Goal: Find specific page/section: Locate a particular part of the current website

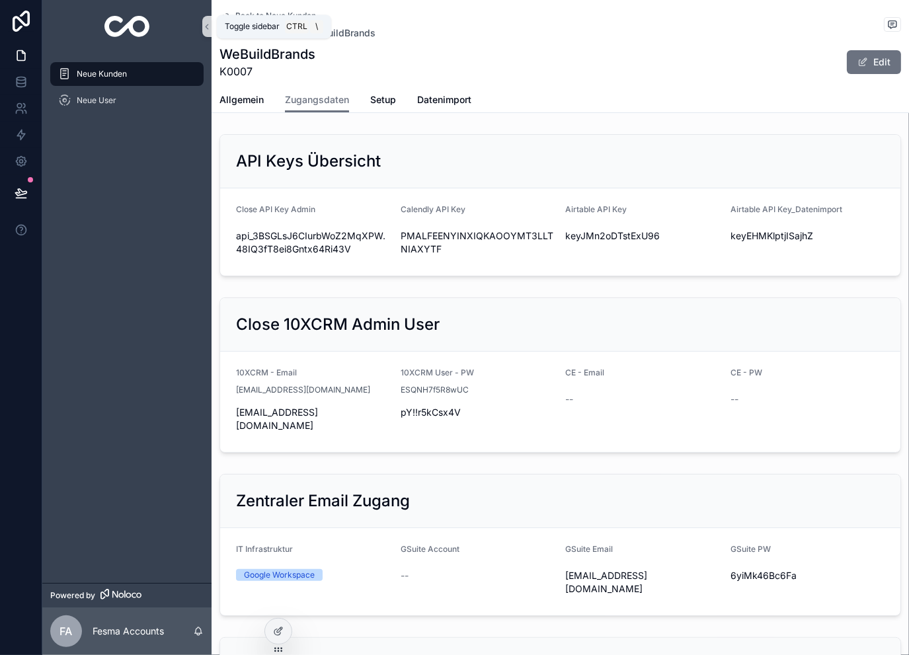
scroll to position [1439, 0]
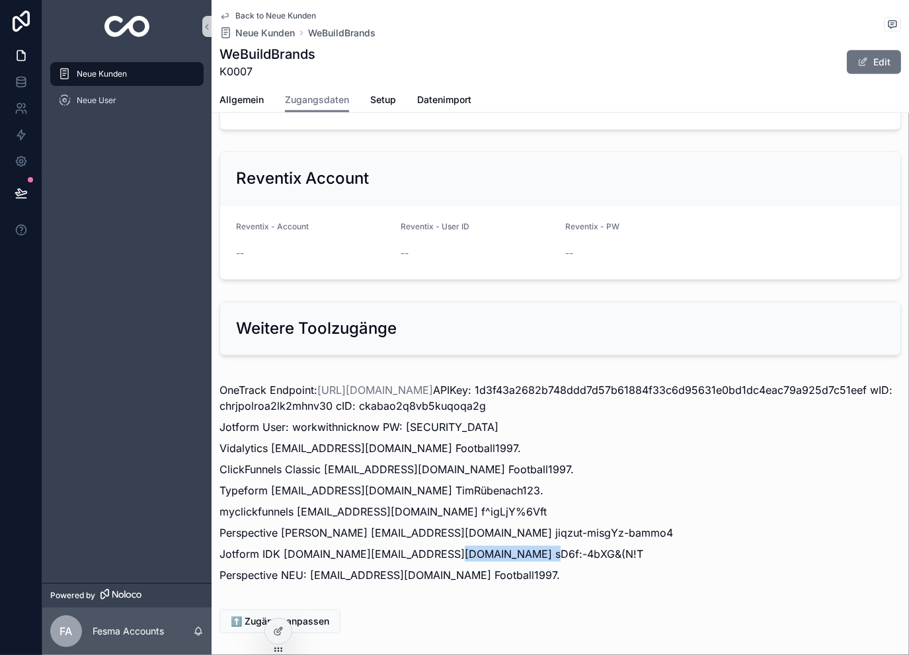
click at [273, 13] on span "Back to Neue Kunden" at bounding box center [275, 16] width 81 height 11
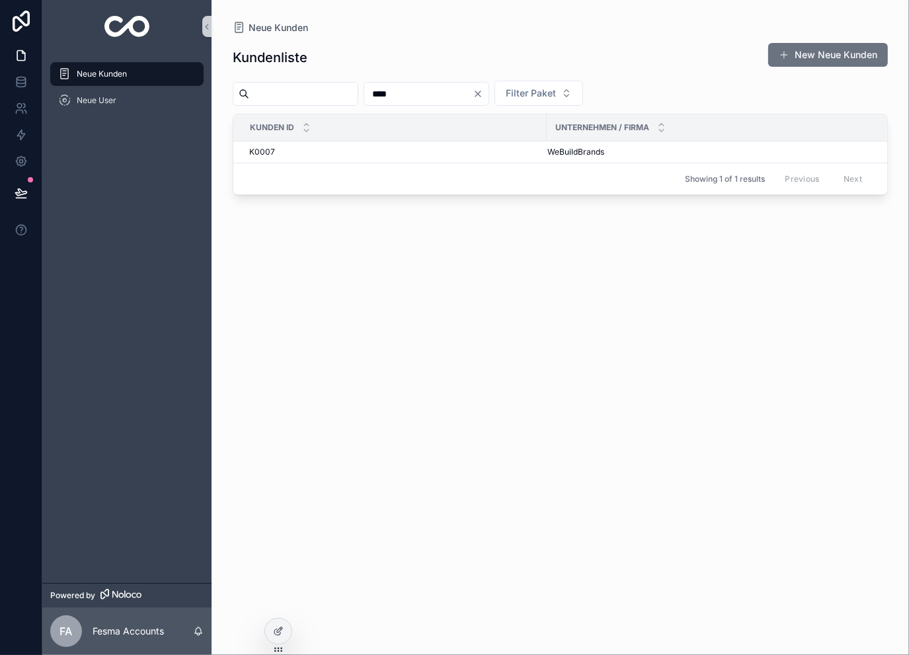
click at [473, 97] on input "****" at bounding box center [418, 94] width 108 height 19
type input "***"
click at [331, 161] on td "K0039 K0039" at bounding box center [389, 152] width 313 height 22
click at [354, 147] on div "K0039 K0039" at bounding box center [394, 152] width 290 height 11
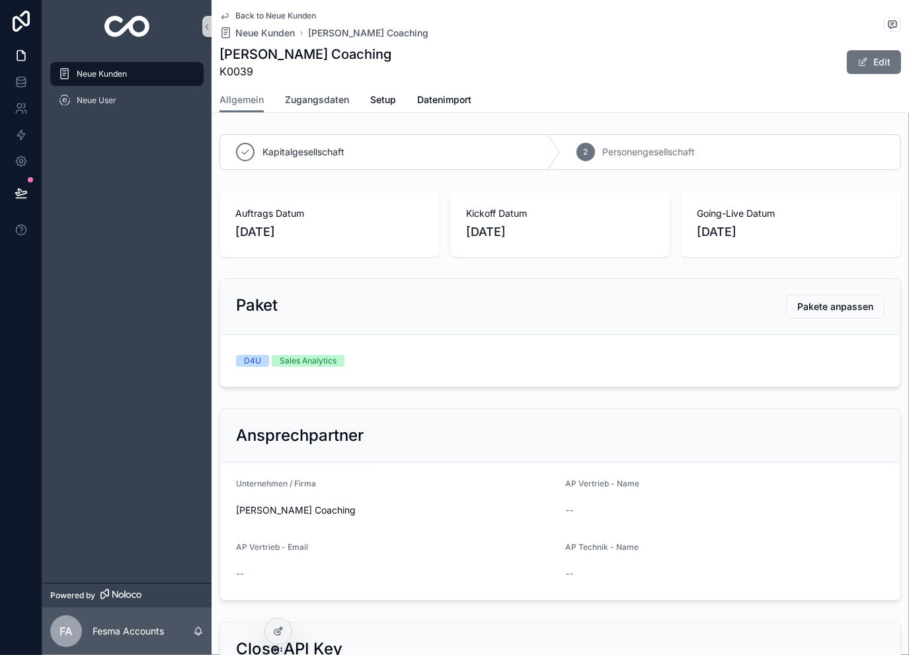
click at [333, 101] on span "Zugangsdaten" at bounding box center [317, 99] width 64 height 13
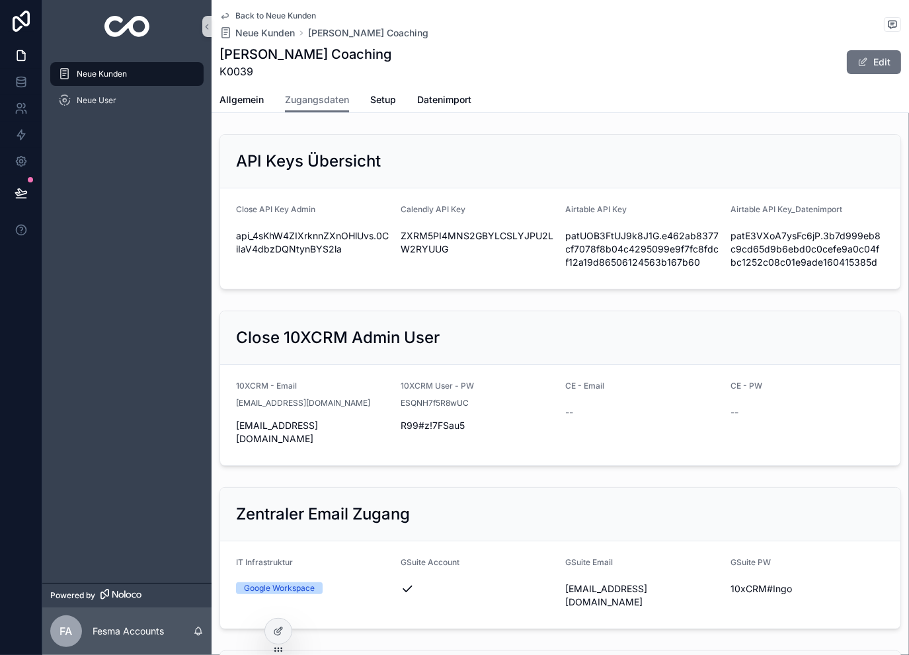
click at [275, 18] on span "Back to Neue Kunden" at bounding box center [275, 16] width 81 height 11
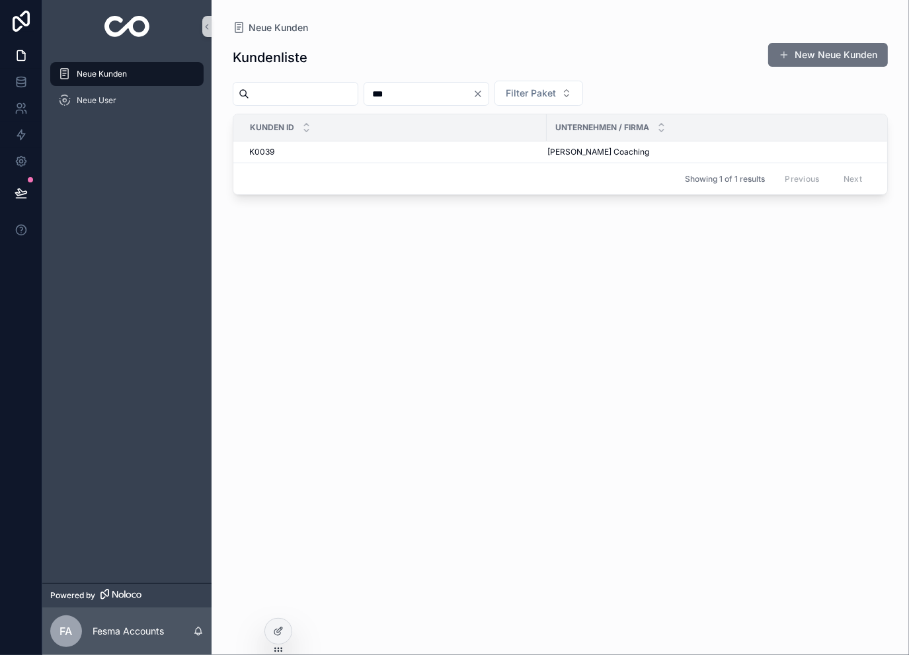
click at [419, 85] on input "***" at bounding box center [418, 94] width 108 height 19
click at [428, 89] on input "***" at bounding box center [418, 94] width 108 height 19
type input "***"
click at [525, 155] on div "K0094 K0094" at bounding box center [394, 152] width 290 height 11
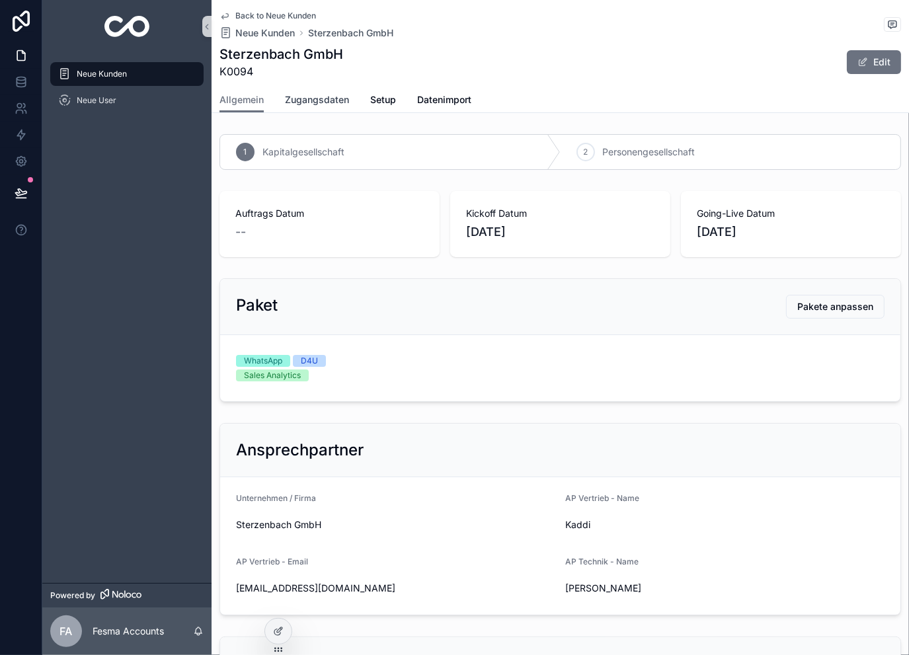
click at [313, 102] on span "Zugangsdaten" at bounding box center [317, 99] width 64 height 13
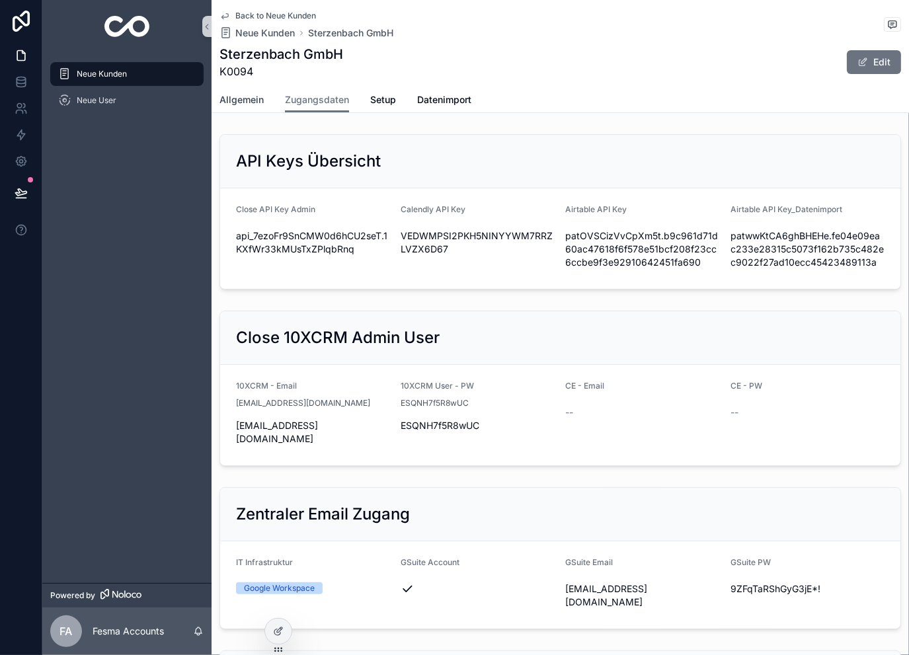
click at [238, 96] on span "Allgemein" at bounding box center [241, 99] width 44 height 13
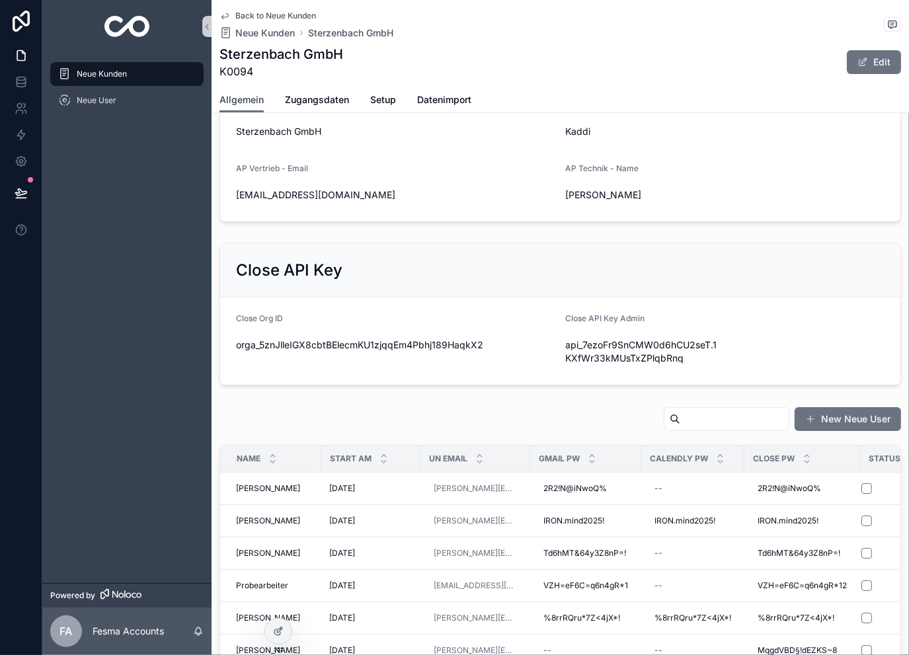
scroll to position [397, 0]
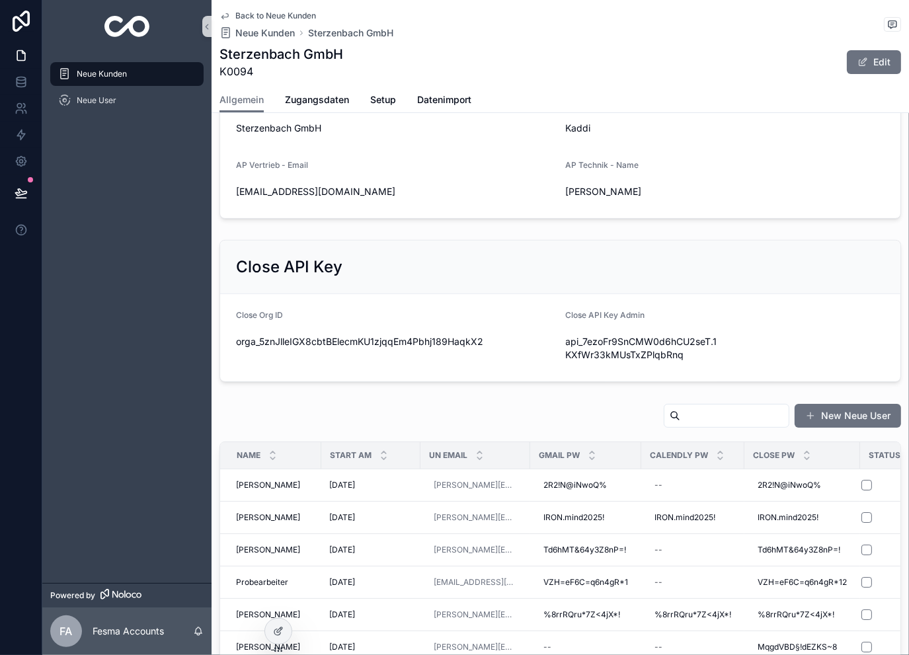
click at [680, 421] on input "scrollable content" at bounding box center [734, 416] width 108 height 19
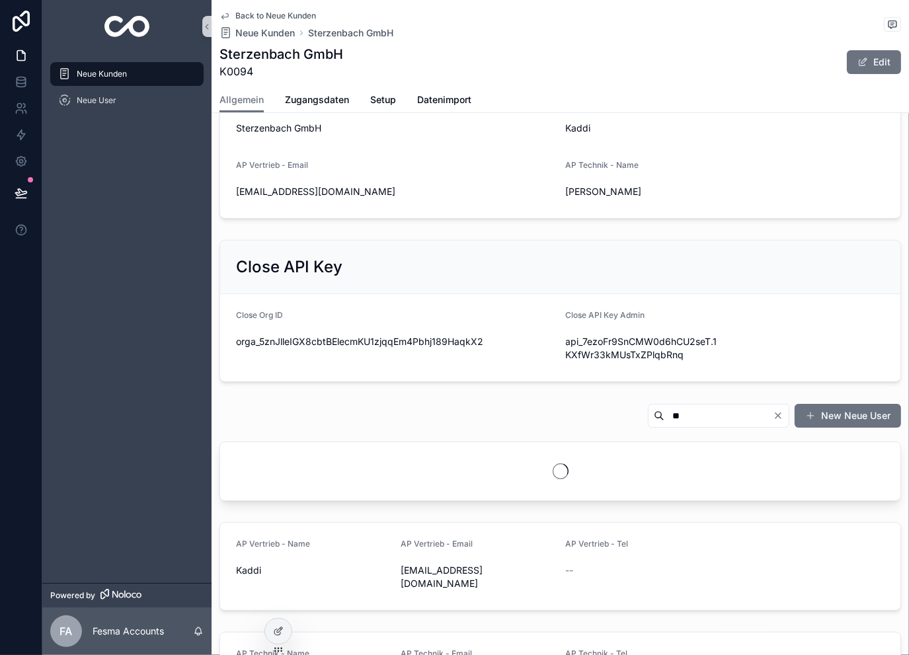
type input "*"
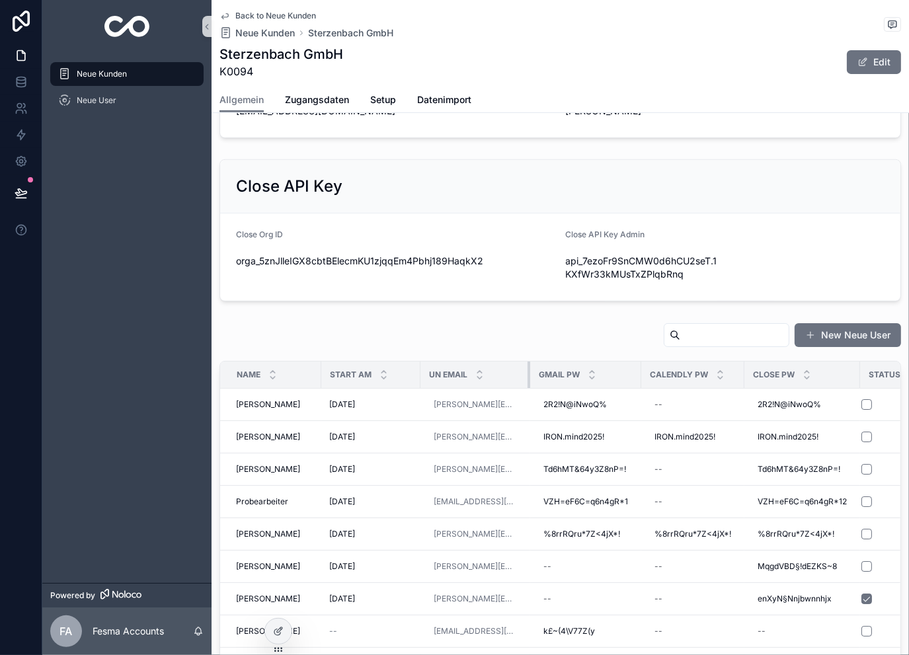
scroll to position [485, 0]
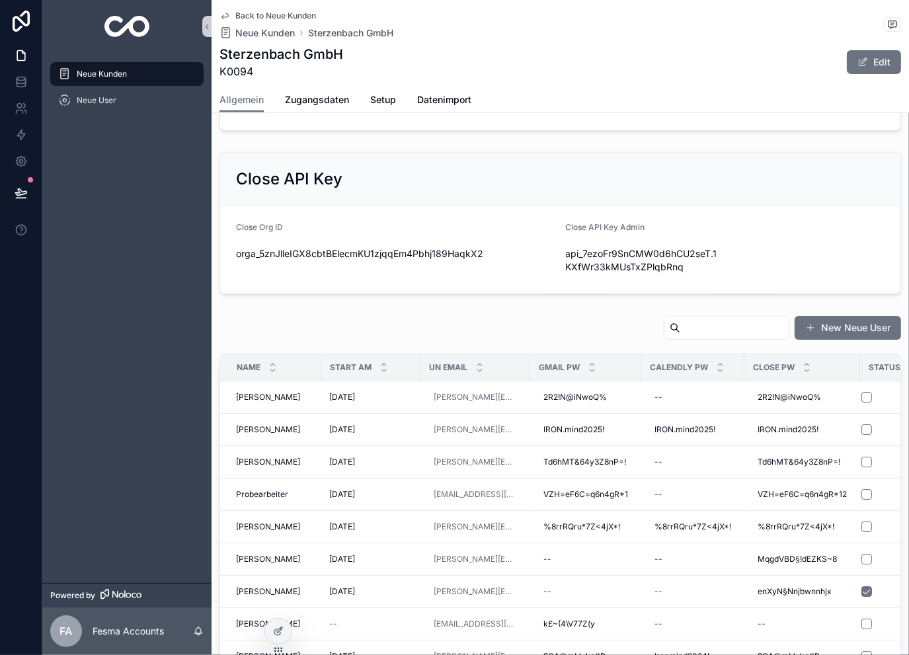
click at [481, 315] on div "New Neue User" at bounding box center [560, 330] width 682 height 30
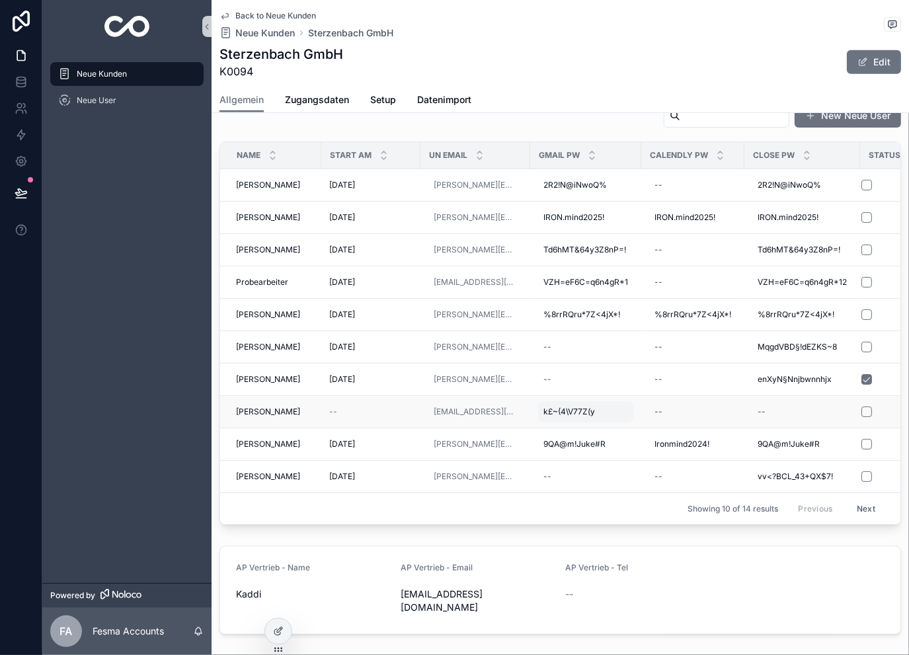
scroll to position [705, 0]
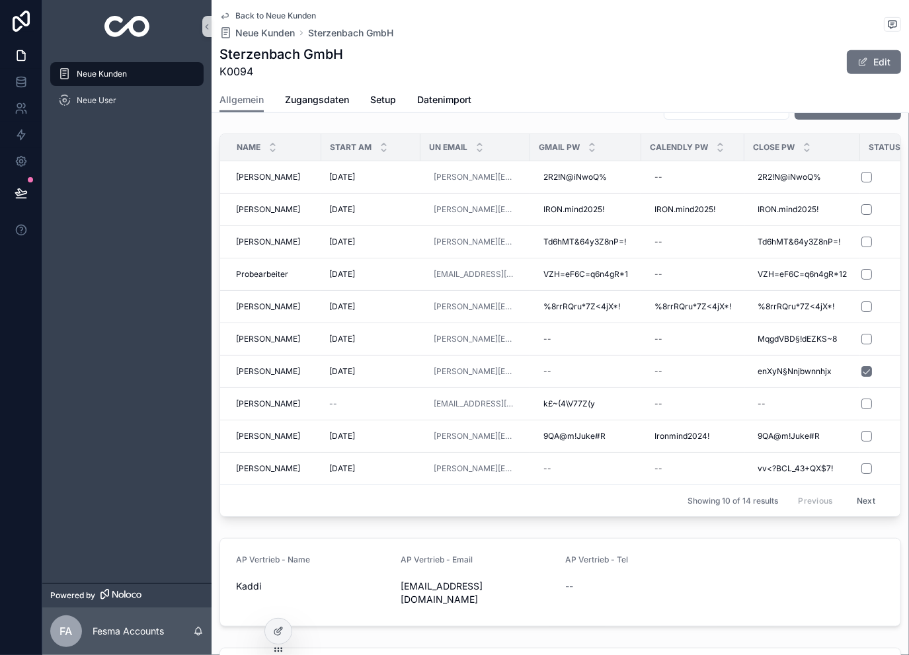
click at [857, 495] on button "Next" at bounding box center [866, 501] width 37 height 20
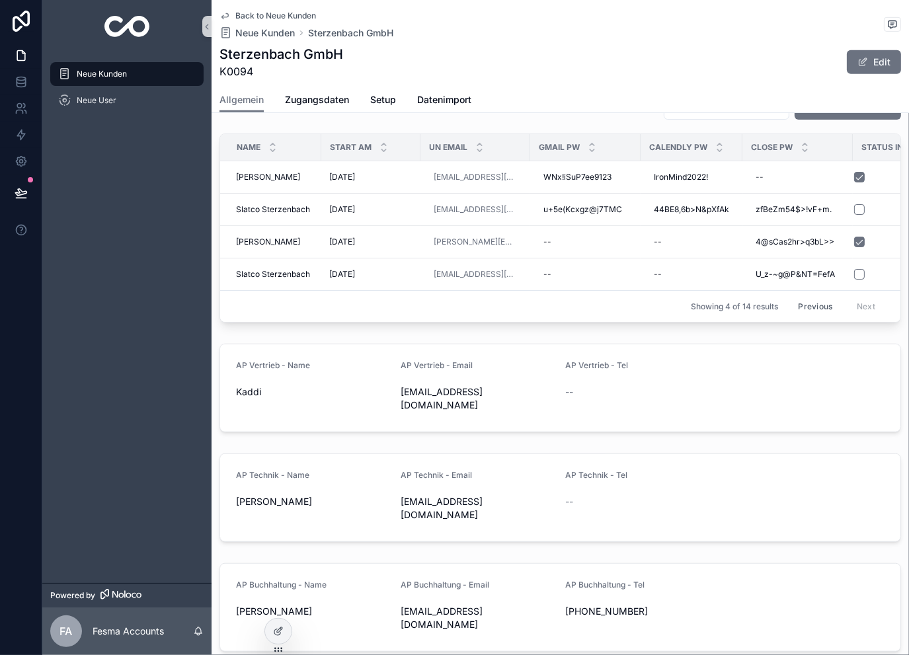
drag, startPoint x: 812, startPoint y: 303, endPoint x: 805, endPoint y: 306, distance: 7.1
click at [812, 303] on button "Previous" at bounding box center [815, 306] width 53 height 20
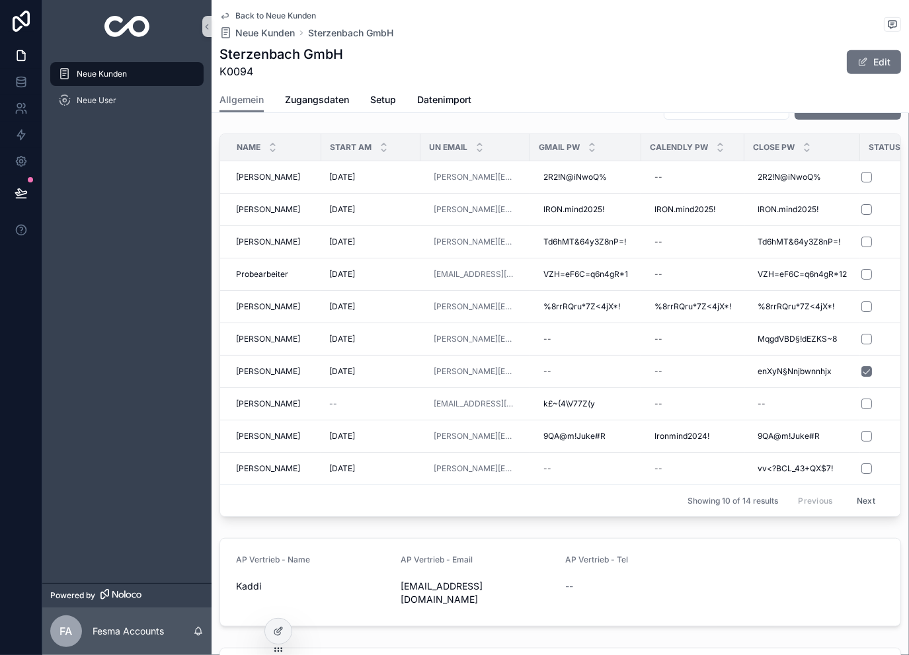
click at [865, 502] on button "Next" at bounding box center [866, 501] width 37 height 20
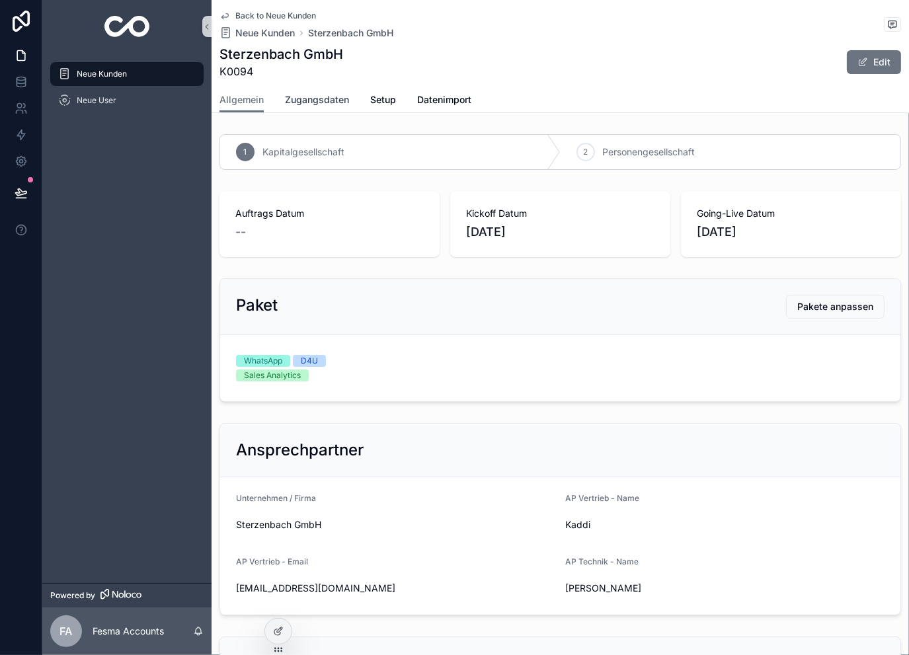
click at [311, 94] on span "Zugangsdaten" at bounding box center [317, 99] width 64 height 13
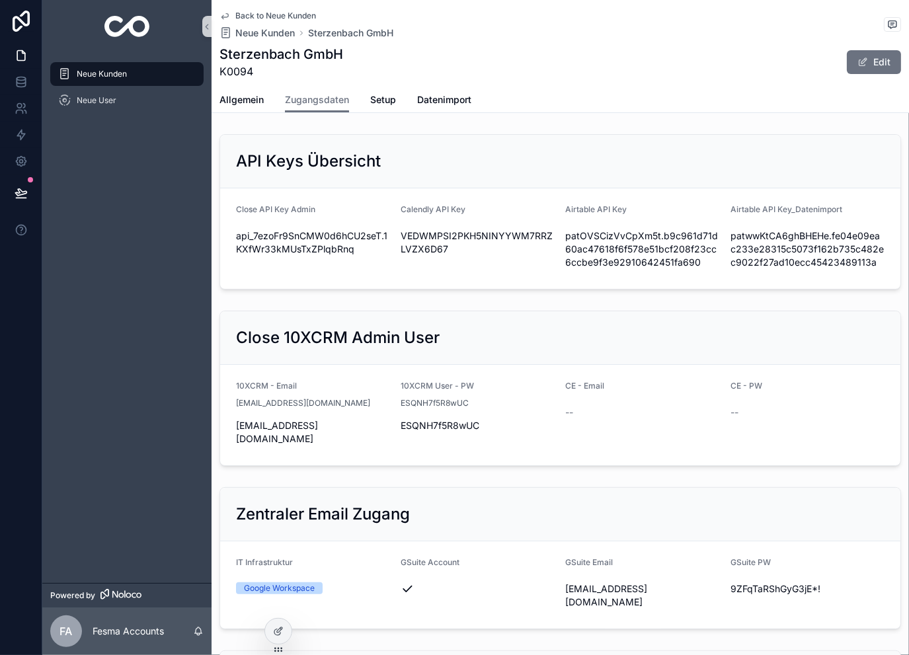
drag, startPoint x: 590, startPoint y: 532, endPoint x: 521, endPoint y: 186, distance: 353.2
click at [253, 102] on span "Allgemein" at bounding box center [241, 99] width 44 height 13
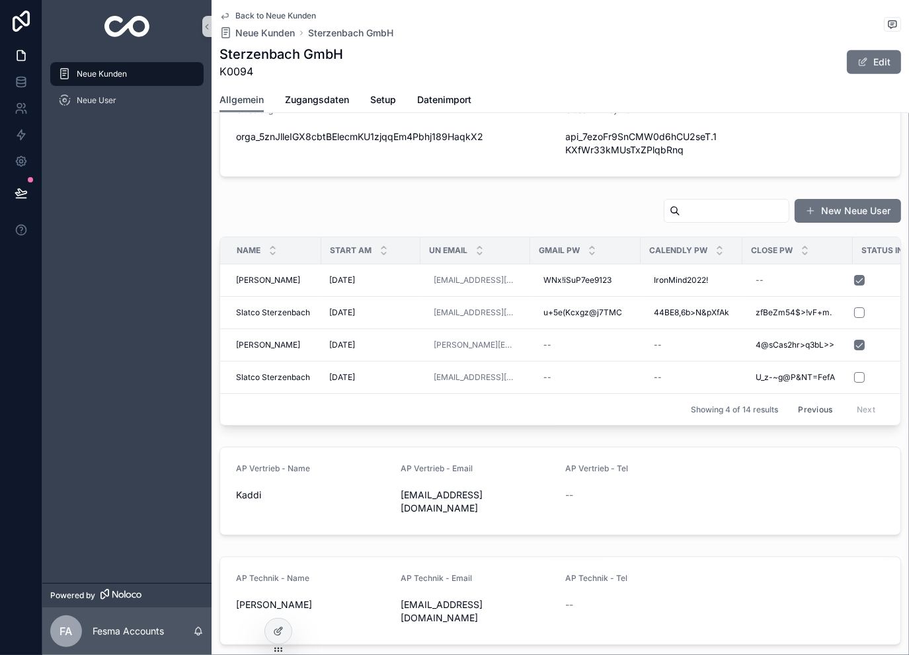
scroll to position [594, 0]
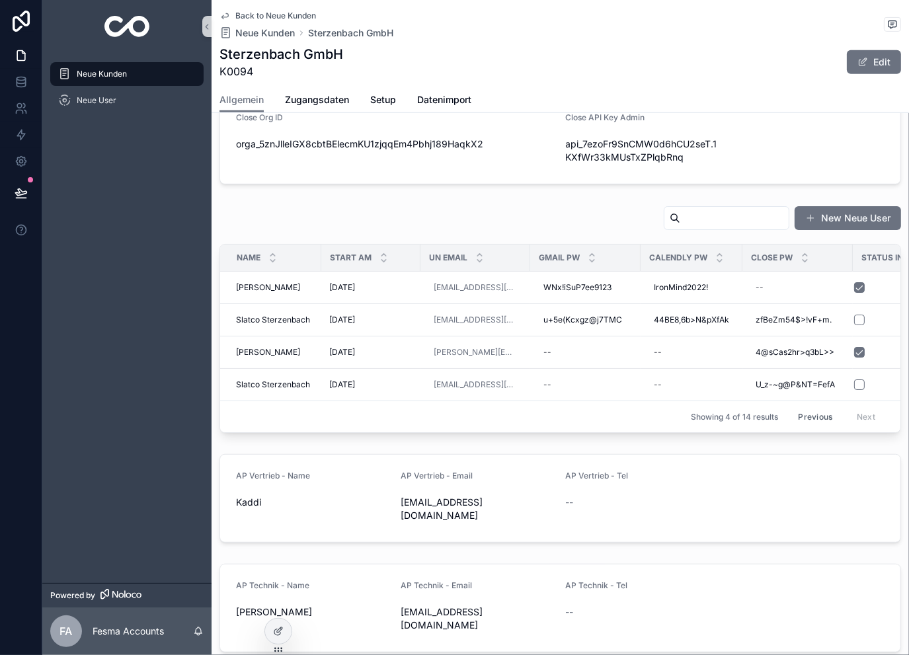
click at [723, 211] on input "scrollable content" at bounding box center [734, 218] width 108 height 19
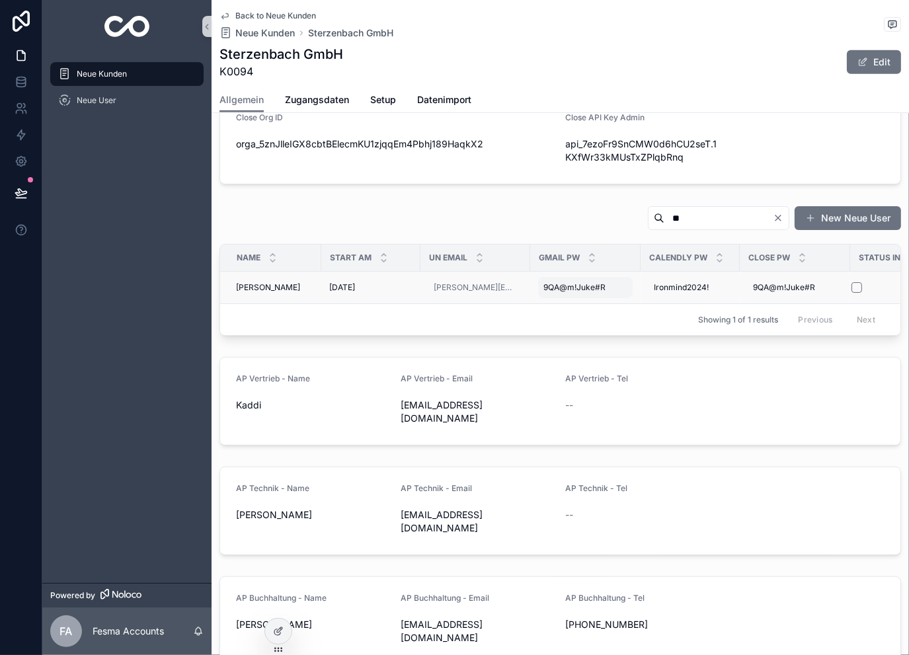
type input "*"
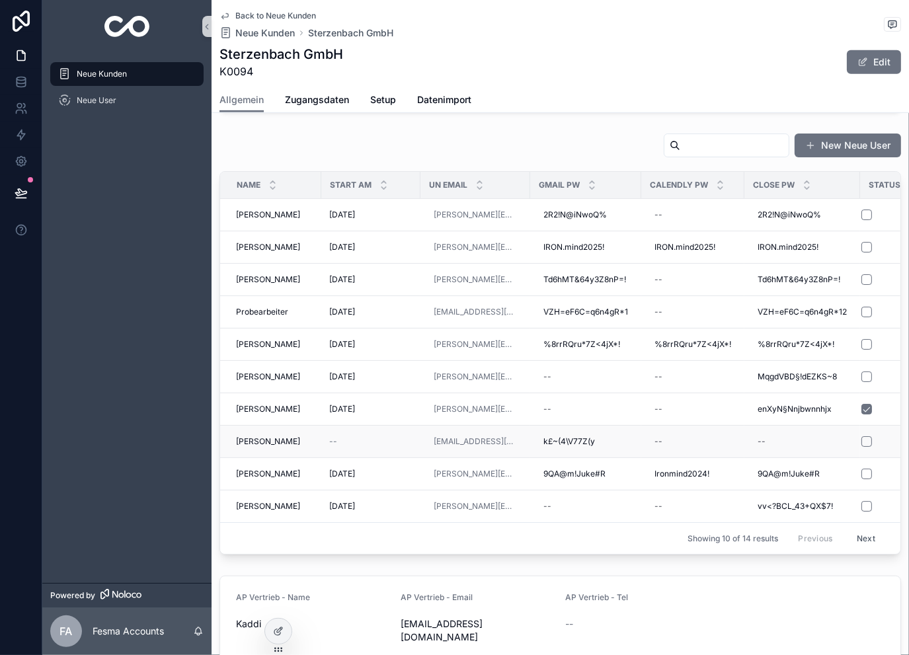
scroll to position [682, 0]
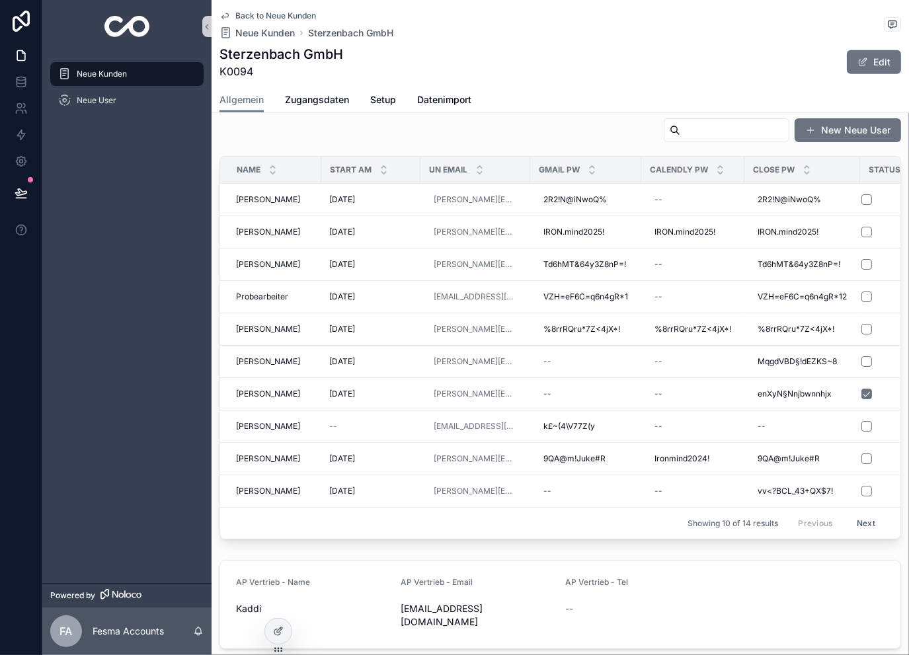
click at [852, 516] on button "Next" at bounding box center [866, 523] width 37 height 20
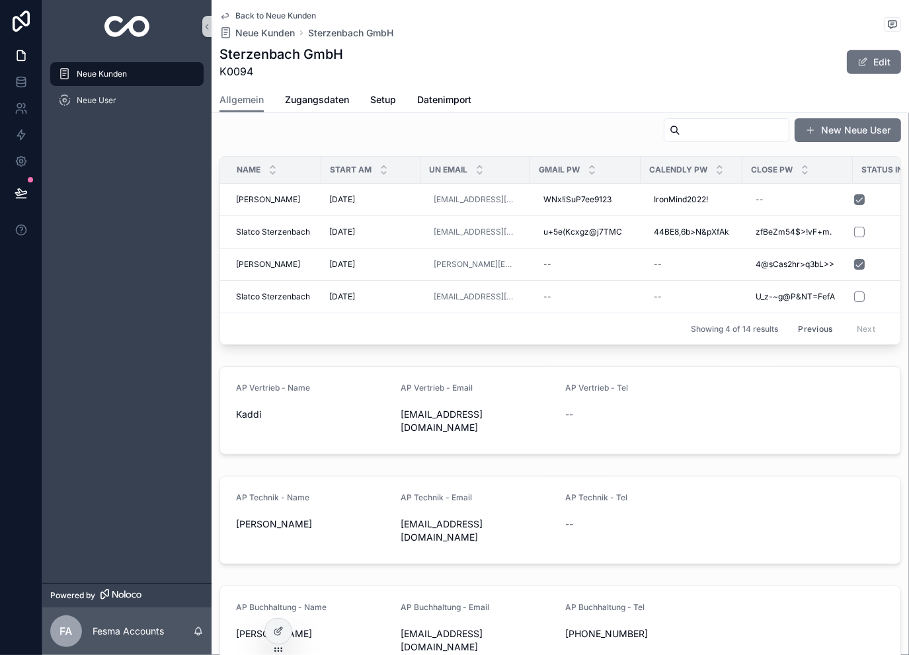
click at [798, 328] on button "Previous" at bounding box center [815, 329] width 53 height 20
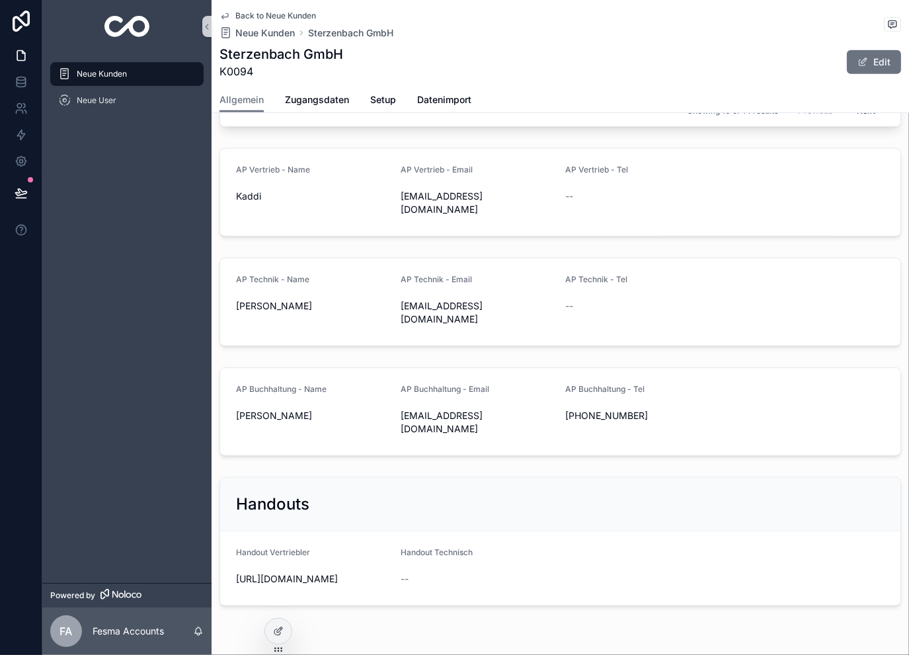
scroll to position [1079, 0]
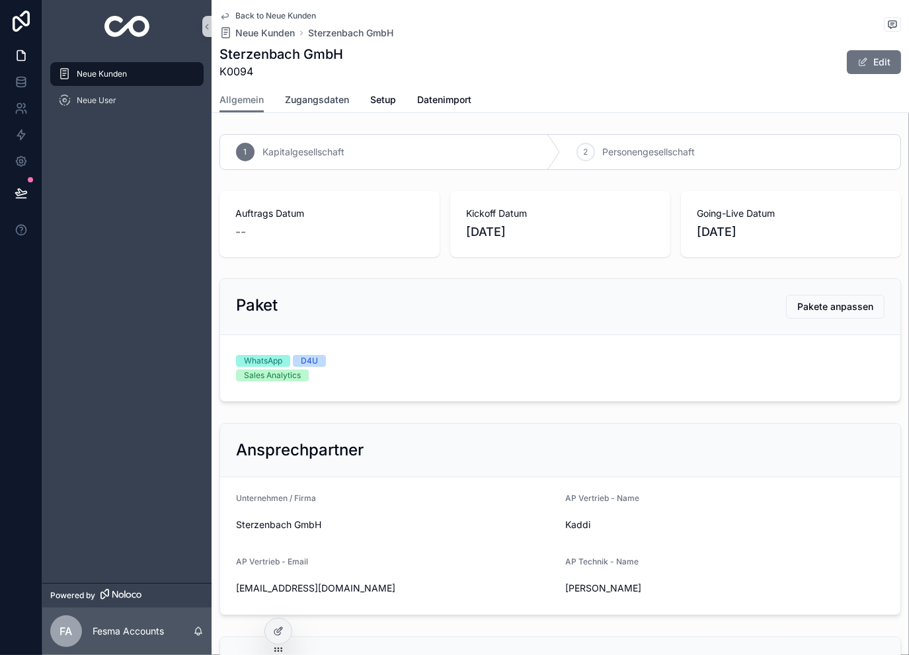
click at [344, 100] on span "Zugangsdaten" at bounding box center [317, 99] width 64 height 13
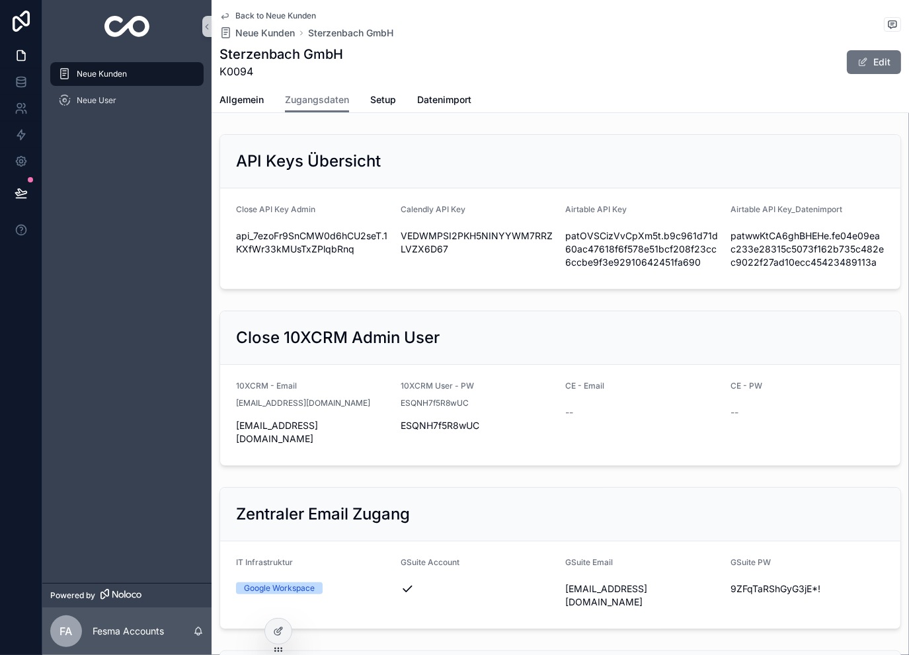
click at [278, 15] on span "Back to Neue Kunden" at bounding box center [275, 16] width 81 height 11
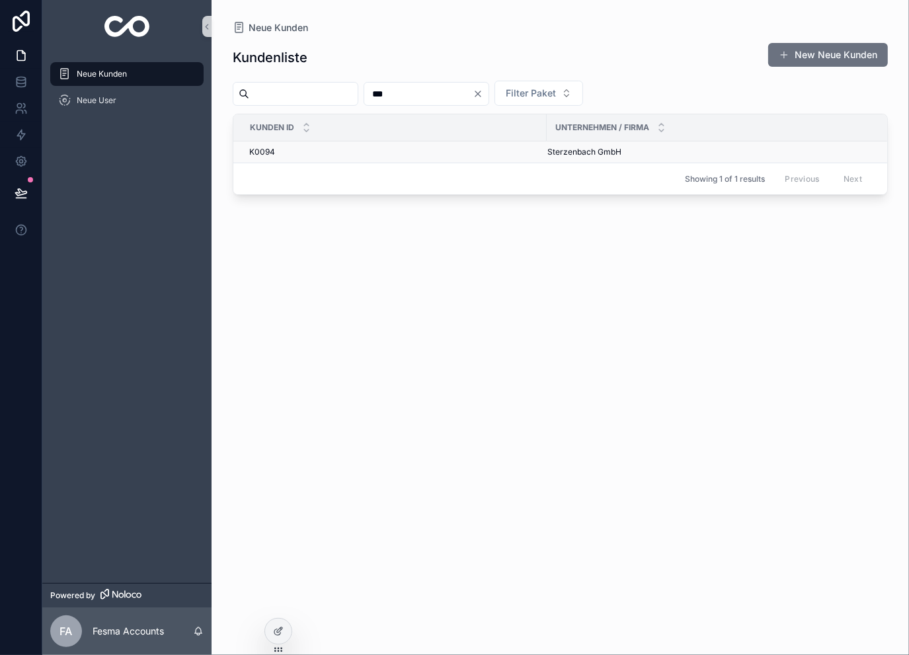
click at [431, 150] on div "K0094 K0094" at bounding box center [394, 152] width 290 height 11
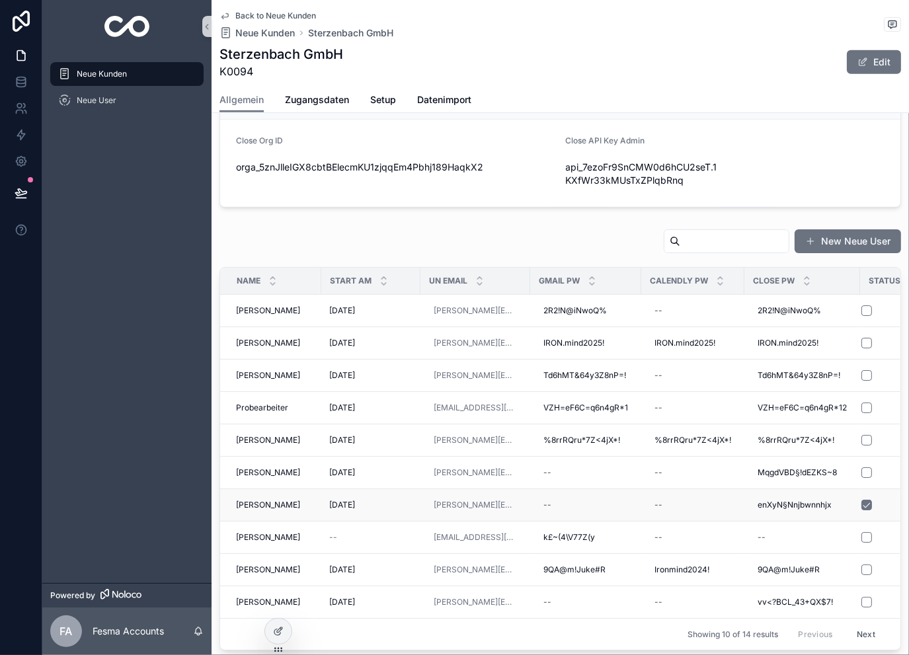
scroll to position [573, 0]
click at [394, 305] on div "[DATE] [DATE]" at bounding box center [370, 309] width 83 height 11
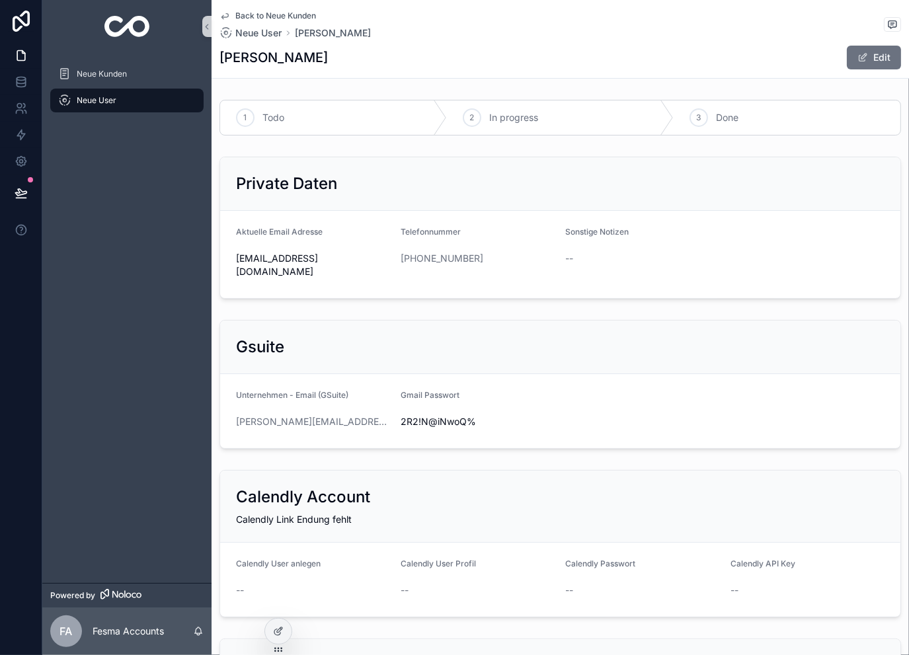
click at [452, 415] on span "2R2!N@iNwoQ%" at bounding box center [478, 421] width 154 height 13
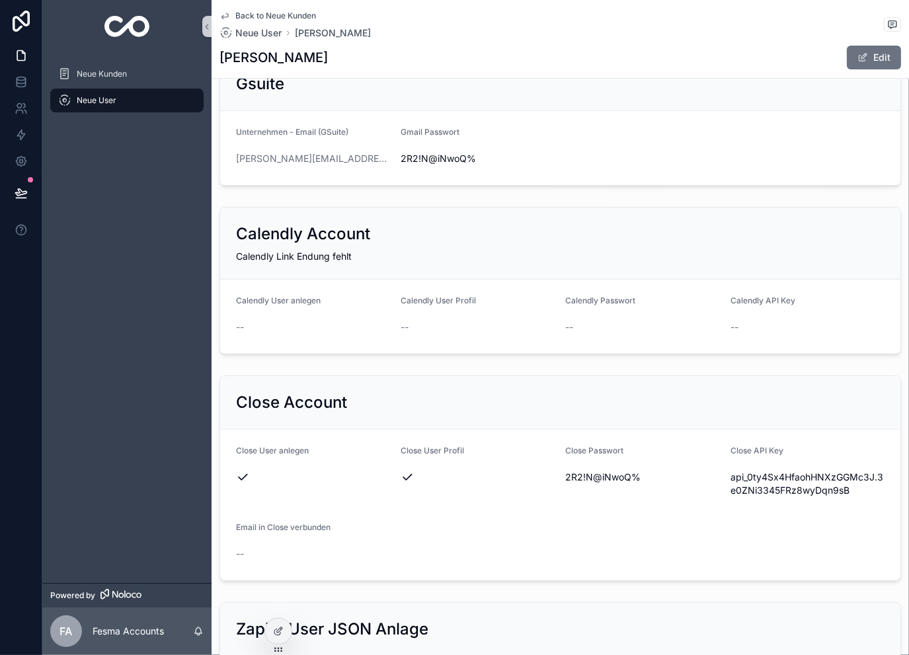
scroll to position [264, 0]
click at [583, 469] on span "2R2!N@iNwoQ%" at bounding box center [643, 475] width 154 height 13
click at [584, 469] on span "2R2!N@iNwoQ%" at bounding box center [643, 475] width 154 height 13
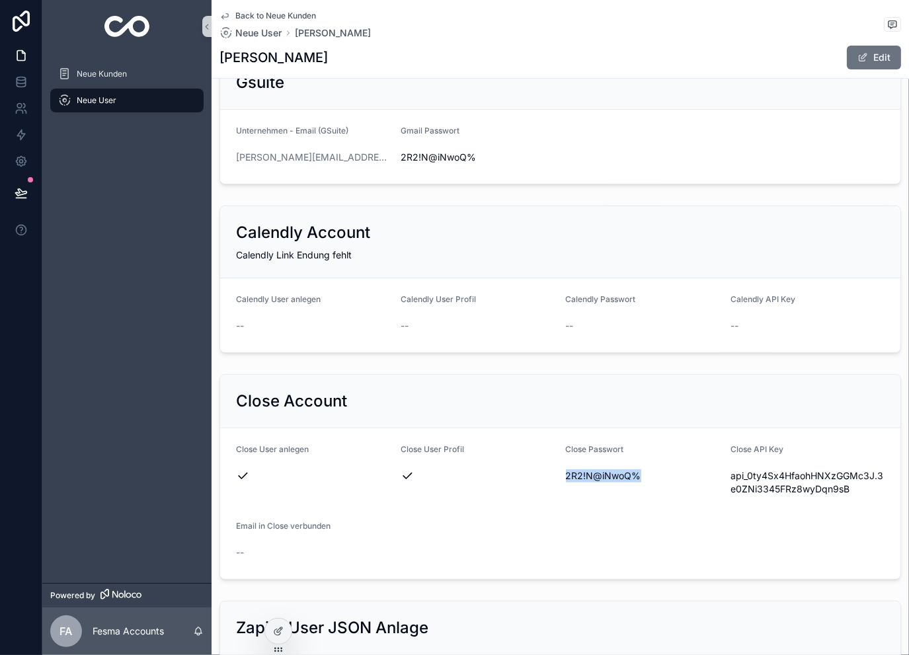
copy span "2R2!N@iNwoQ%"
